Goal: Task Accomplishment & Management: Use online tool/utility

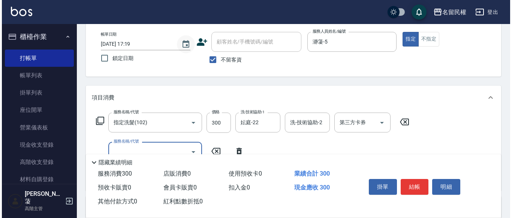
scroll to position [37, 0]
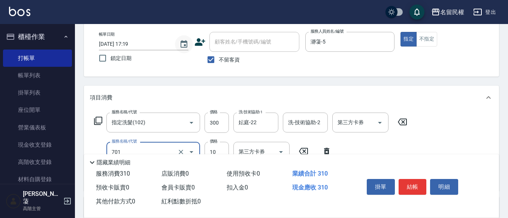
type input "潤絲(701)"
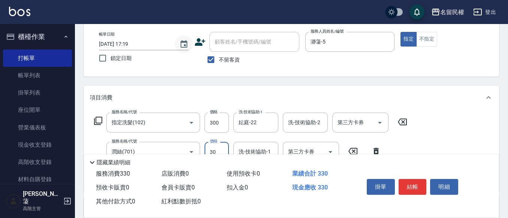
type input "30"
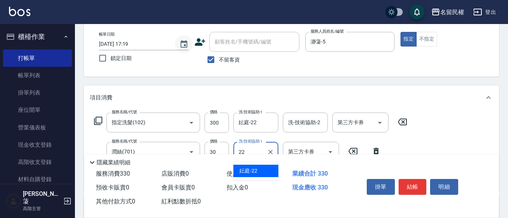
type input "妘庭-22"
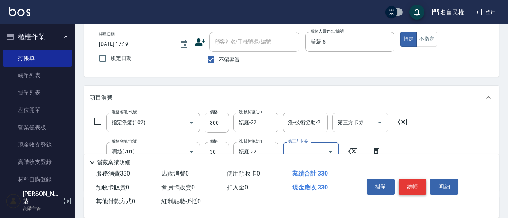
click at [419, 184] on button "結帳" at bounding box center [413, 187] width 28 height 16
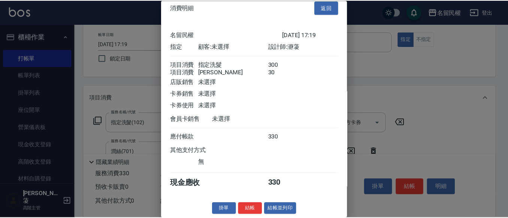
scroll to position [19, 0]
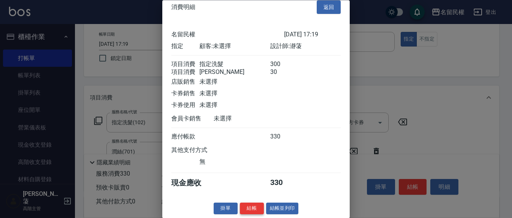
click at [242, 206] on button "結帳" at bounding box center [252, 209] width 24 height 12
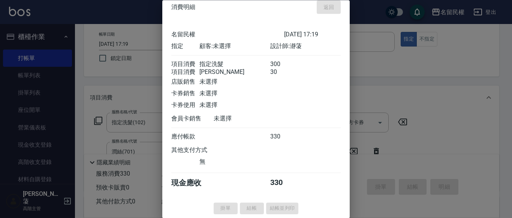
type input "[DATE] 17:56"
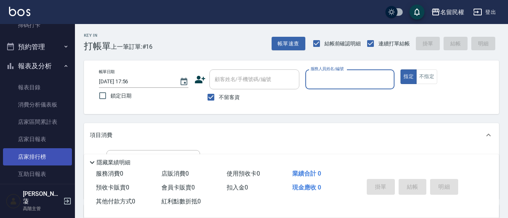
scroll to position [225, 0]
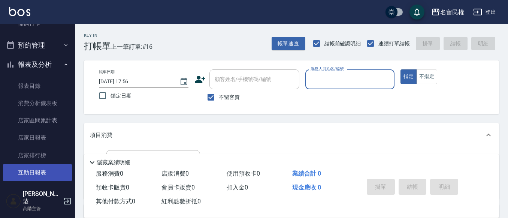
click at [43, 164] on link "互助日報表" at bounding box center [37, 172] width 69 height 17
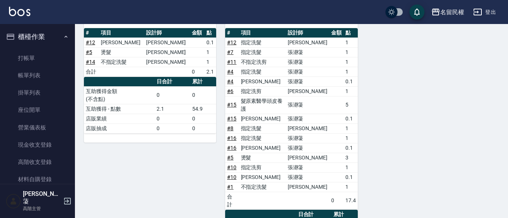
scroll to position [115, 0]
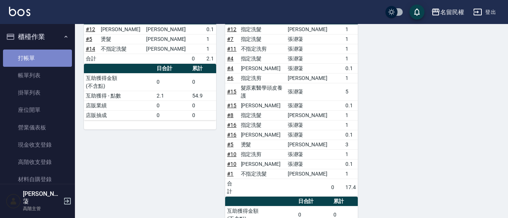
click at [40, 54] on link "打帳單" at bounding box center [37, 57] width 69 height 17
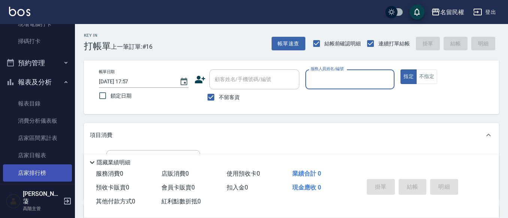
scroll to position [225, 0]
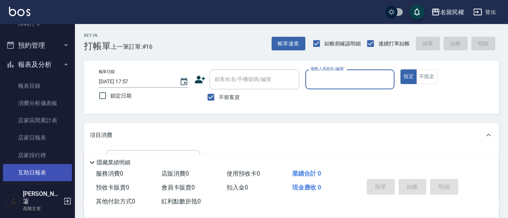
click at [42, 177] on link "互助日報表" at bounding box center [37, 172] width 69 height 17
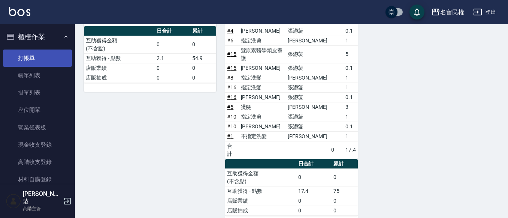
click at [37, 53] on link "打帳單" at bounding box center [37, 57] width 69 height 17
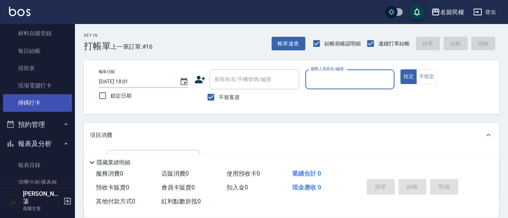
scroll to position [225, 0]
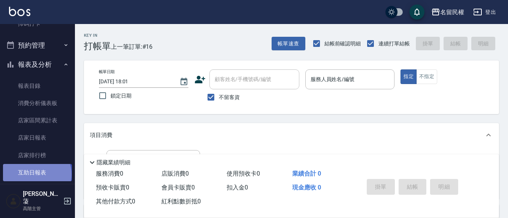
click at [36, 173] on link "互助日報表" at bounding box center [37, 172] width 69 height 17
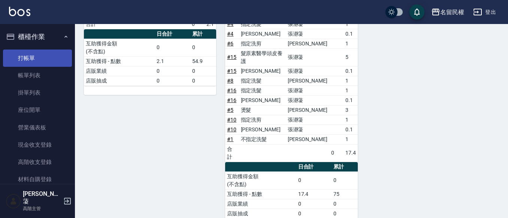
click at [26, 60] on link "打帳單" at bounding box center [37, 57] width 69 height 17
